Goal: Transaction & Acquisition: Book appointment/travel/reservation

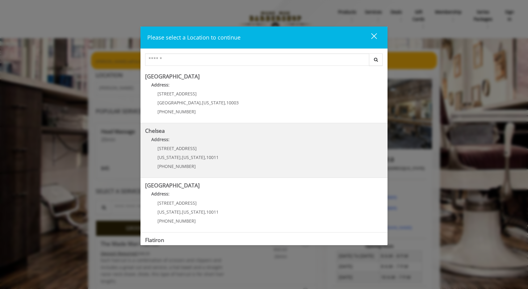
click at [274, 141] on p "Address:" at bounding box center [264, 141] width 238 height 10
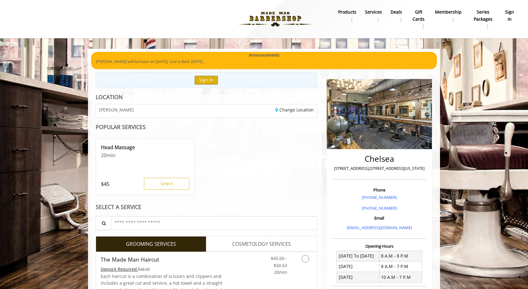
scroll to position [165, 0]
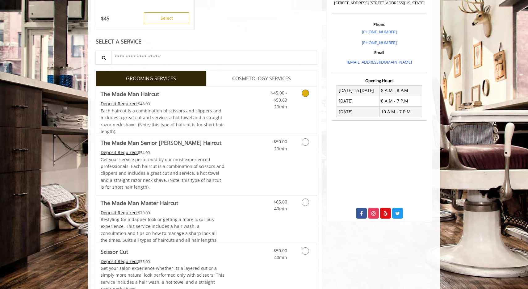
click at [307, 94] on icon "Grooming services" at bounding box center [305, 93] width 7 height 7
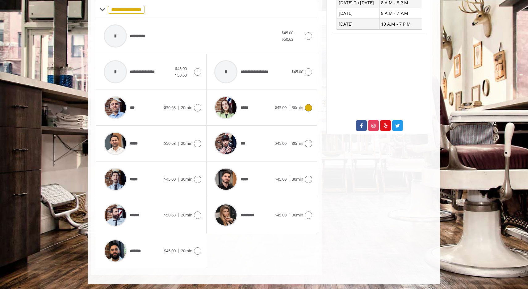
scroll to position [252, 0]
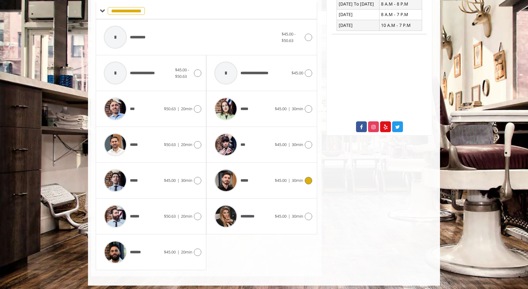
click at [261, 181] on div "*****" at bounding box center [242, 180] width 63 height 29
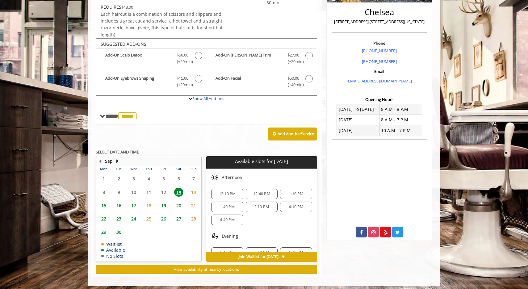
scroll to position [31, 0]
click at [289, 203] on span "4:10 PM" at bounding box center [296, 205] width 15 height 5
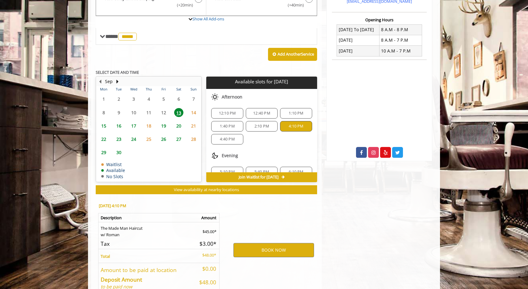
scroll to position [256, 0]
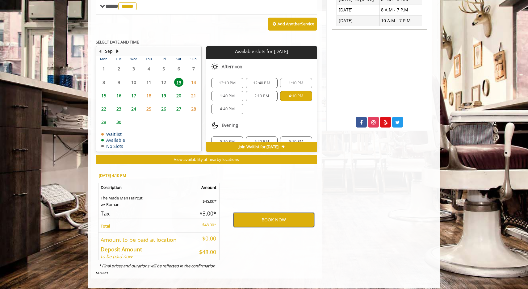
click at [243, 213] on button "BOOK NOW" at bounding box center [273, 220] width 81 height 14
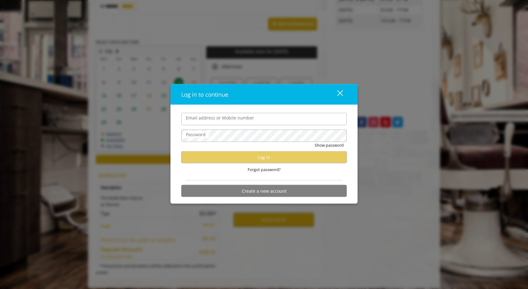
click at [230, 125] on input "Email address or Mobile number" at bounding box center [263, 119] width 165 height 12
click at [265, 120] on input "**********" at bounding box center [263, 119] width 165 height 12
type input "**********"
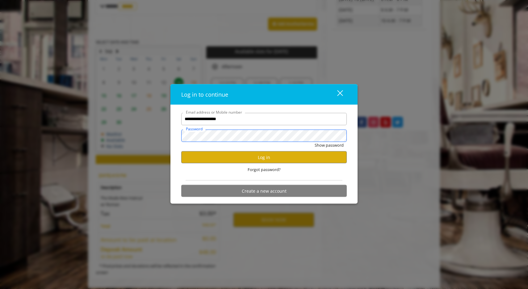
click at [329, 145] on button "Show password" at bounding box center [329, 145] width 29 height 6
click at [255, 156] on button "Log in" at bounding box center [263, 157] width 165 height 12
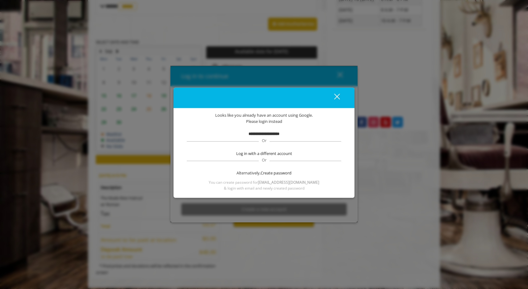
click at [258, 135] on b "**********" at bounding box center [263, 134] width 31 height 4
click at [260, 135] on b "**********" at bounding box center [263, 134] width 31 height 4
click at [336, 94] on div "close" at bounding box center [333, 97] width 12 height 9
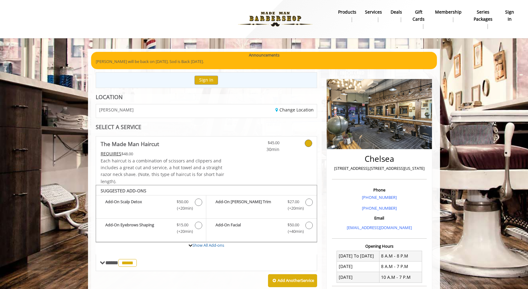
scroll to position [2, 0]
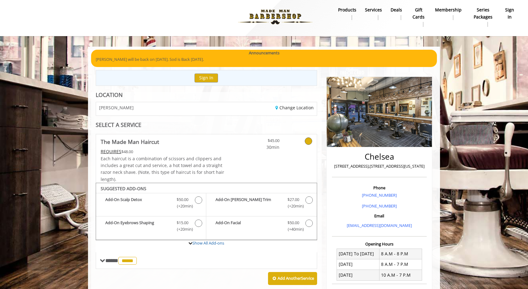
click at [206, 85] on div "Sign In" at bounding box center [206, 78] width 221 height 16
click at [206, 76] on button "Sign In" at bounding box center [205, 77] width 23 height 9
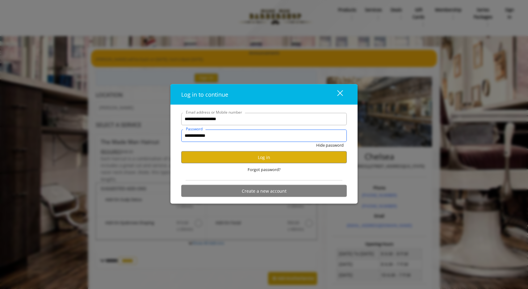
click at [236, 135] on input "**********" at bounding box center [263, 135] width 165 height 12
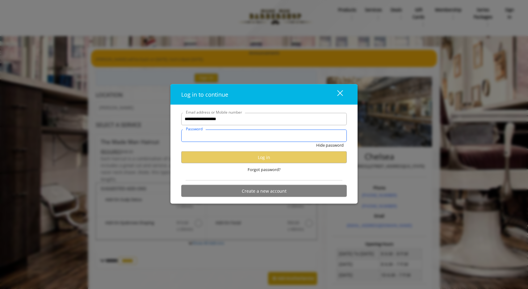
click at [222, 136] on input "Password" at bounding box center [263, 135] width 165 height 12
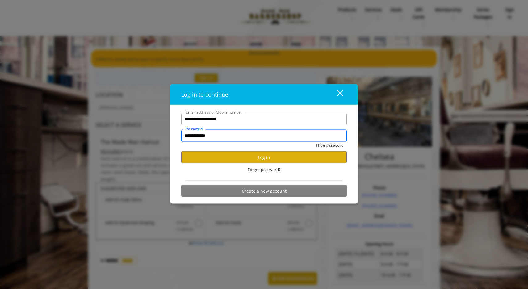
type input "**********"
click at [329, 145] on button "Hide password" at bounding box center [329, 145] width 27 height 6
click at [231, 157] on button "Log in" at bounding box center [263, 157] width 165 height 12
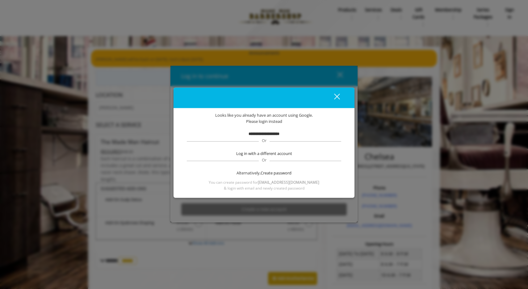
click at [331, 104] on button "close" at bounding box center [333, 97] width 21 height 13
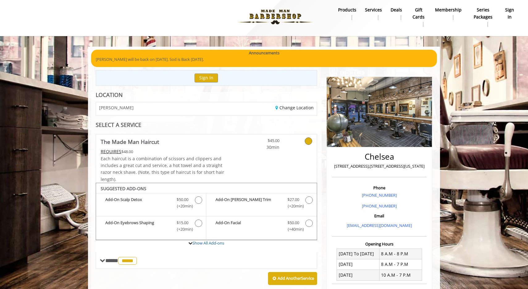
click at [510, 11] on b "sign in" at bounding box center [509, 13] width 10 height 14
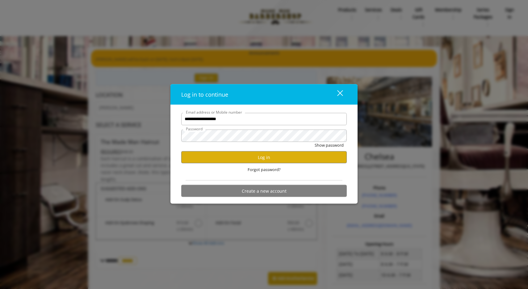
click at [339, 94] on div "close dialog" at bounding box center [340, 93] width 6 height 6
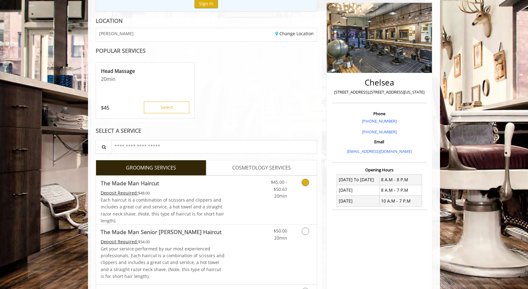
click at [301, 199] on div "$45.00 - $50.63 20min" at bounding box center [288, 200] width 55 height 48
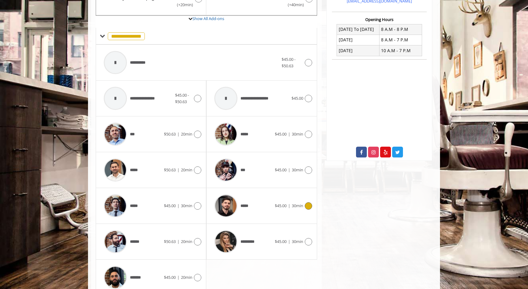
click at [311, 202] on icon at bounding box center [308, 205] width 7 height 7
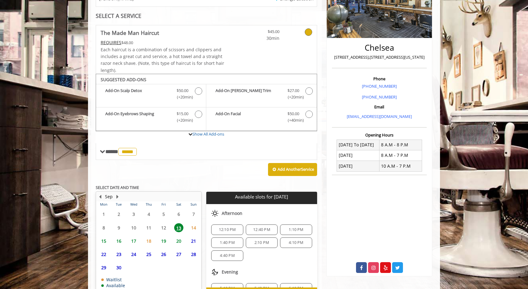
scroll to position [30, 0]
click at [290, 243] on div "4:10 PM" at bounding box center [296, 242] width 32 height 10
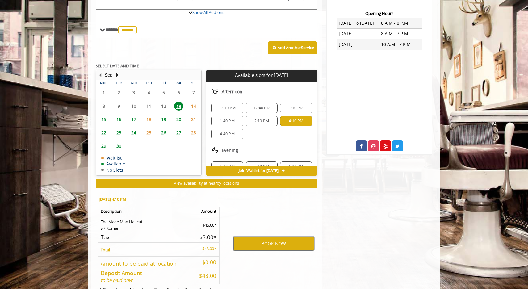
scroll to position [241, 0]
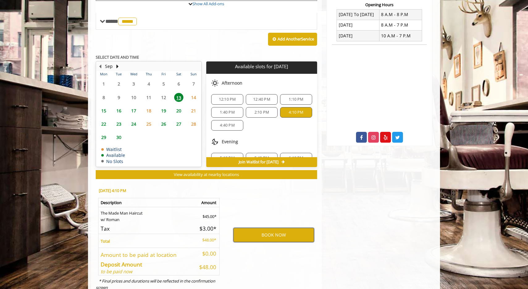
click at [256, 234] on button "BOOK NOW" at bounding box center [273, 235] width 81 height 14
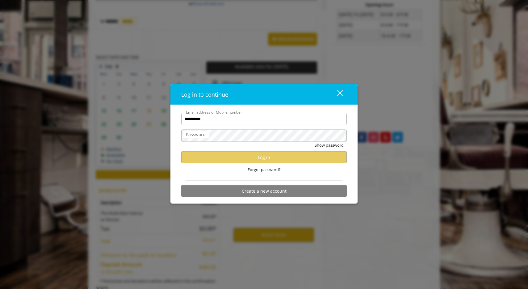
type input "**********"
click at [329, 145] on button "Show password" at bounding box center [329, 145] width 29 height 6
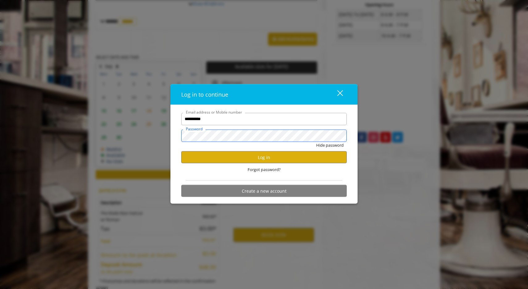
click at [329, 145] on button "Hide password" at bounding box center [329, 145] width 27 height 6
click at [286, 154] on button "Log in" at bounding box center [263, 157] width 165 height 12
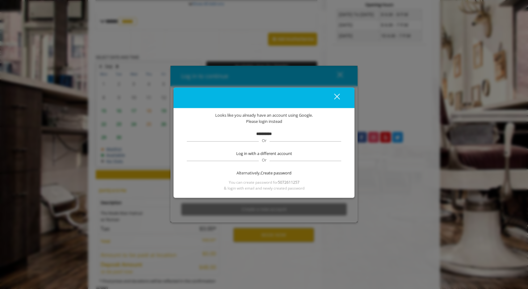
click at [263, 134] on b "**********" at bounding box center [263, 134] width 15 height 4
click at [270, 170] on span "Create password" at bounding box center [276, 172] width 31 height 6
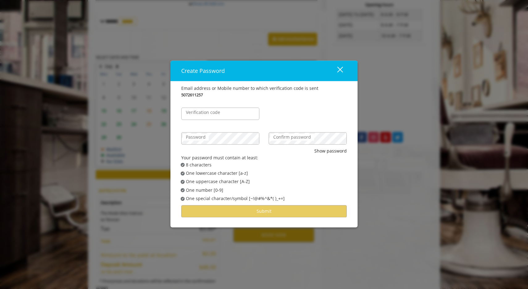
click at [224, 121] on div "Verification code" at bounding box center [220, 110] width 87 height 25
click at [224, 110] on input "Verification code" at bounding box center [220, 113] width 78 height 12
type input "******"
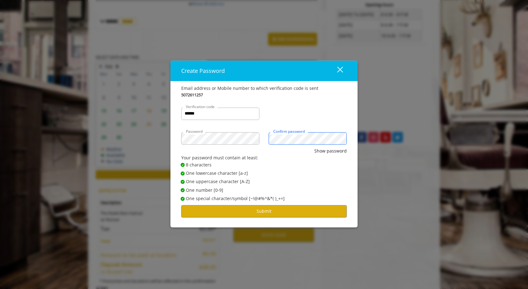
click at [331, 151] on button "Show password" at bounding box center [330, 151] width 32 height 7
click at [214, 209] on button "Submit" at bounding box center [263, 211] width 165 height 12
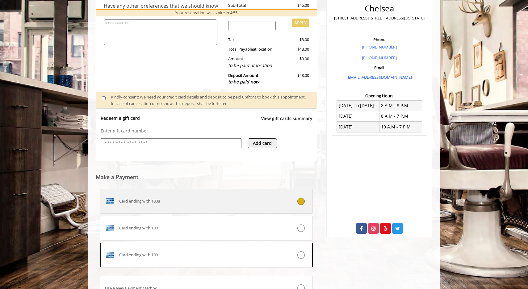
scroll to position [151, 0]
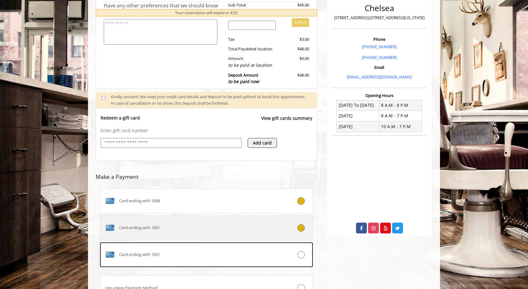
click at [178, 225] on div "Card ending with 1001" at bounding box center [188, 228] width 177 height 10
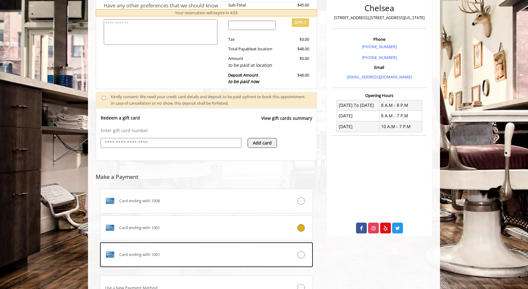
scroll to position [189, 0]
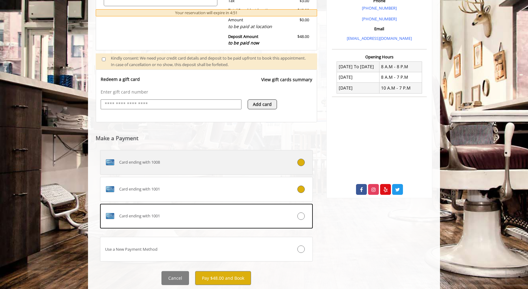
click at [196, 157] on div "Card ending with 1008" at bounding box center [188, 162] width 177 height 10
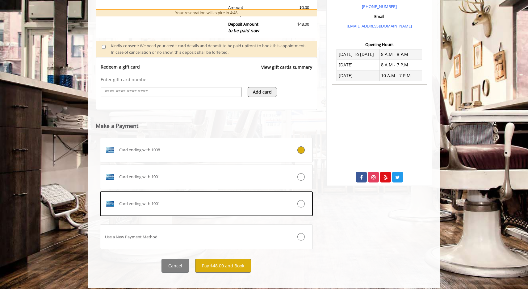
scroll to position [203, 0]
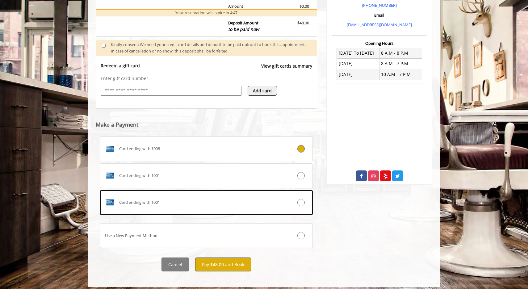
click at [205, 265] on button "Pay $48.00 and Book" at bounding box center [223, 264] width 56 height 14
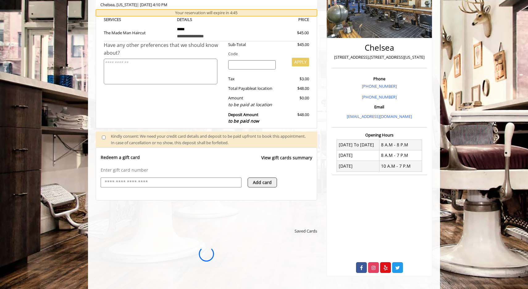
scroll to position [0, 0]
